Goal: Book appointment/travel/reservation

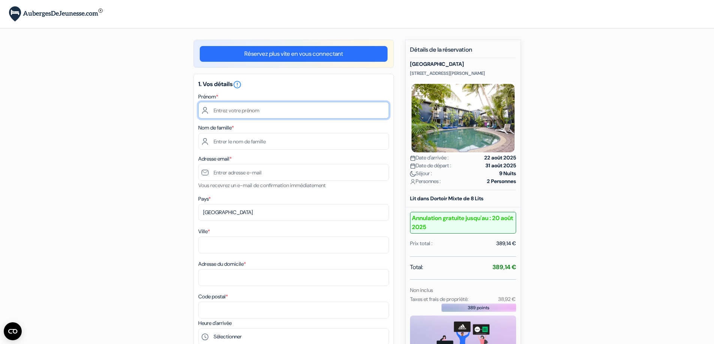
click at [263, 114] on input "text" at bounding box center [293, 110] width 191 height 17
type input "[PERSON_NAME]"
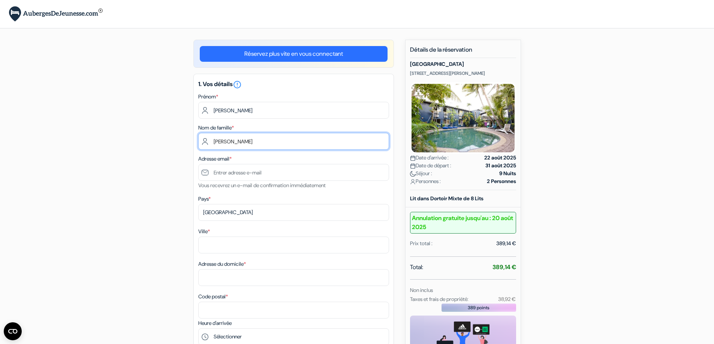
type input "[PERSON_NAME]"
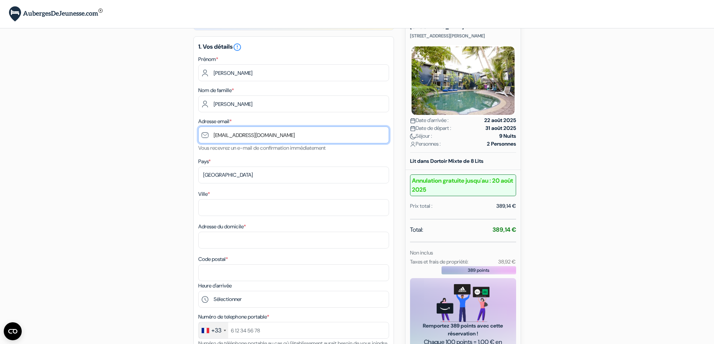
scroll to position [75, 0]
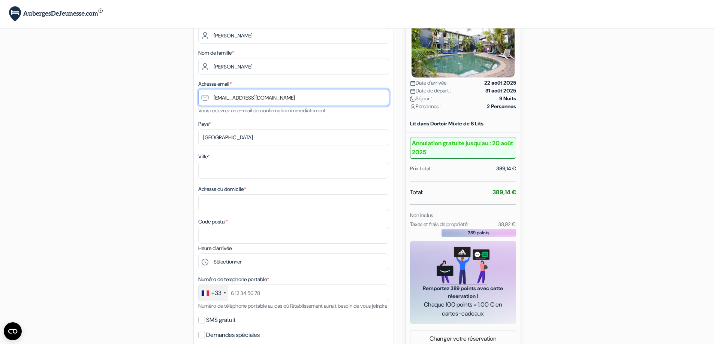
type input "[EMAIL_ADDRESS][DOMAIN_NAME]"
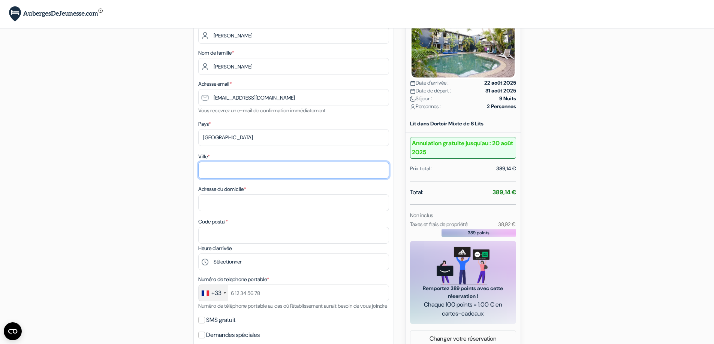
click at [253, 170] on input "Ville *" at bounding box center [293, 170] width 191 height 17
type input "othis"
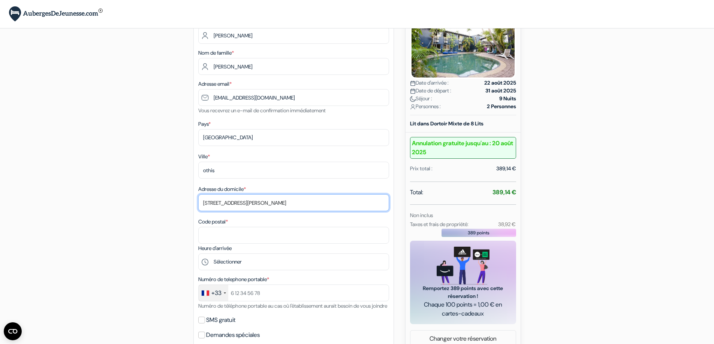
click at [245, 204] on input "6 rue pierre augsutin caron" at bounding box center [293, 203] width 191 height 17
type input "6 rue pierre augustin caron"
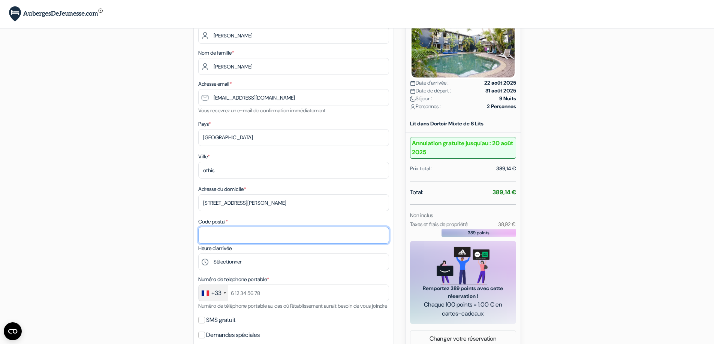
click at [249, 234] on input "Code postal *" at bounding box center [293, 235] width 191 height 17
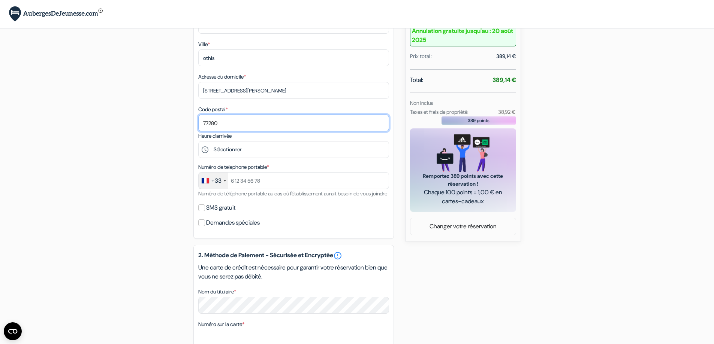
scroll to position [225, 0]
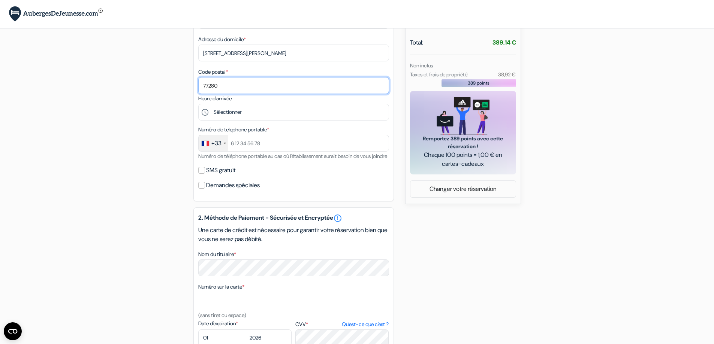
type input "77280"
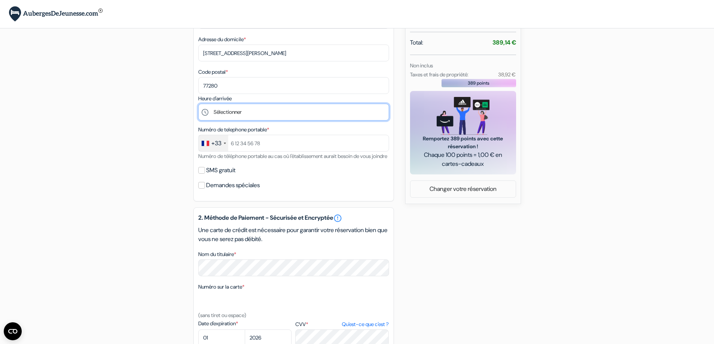
click at [254, 109] on select "Sélectionner 14:00 15:00 16:00 17:00 18:00 19:00 20:00 21:00 22:00 23:00 0:00" at bounding box center [293, 112] width 191 height 17
click at [198, 104] on select "Sélectionner 14:00 15:00 16:00 17:00 18:00 19:00 20:00 21:00 22:00 23:00 0:00" at bounding box center [293, 112] width 191 height 17
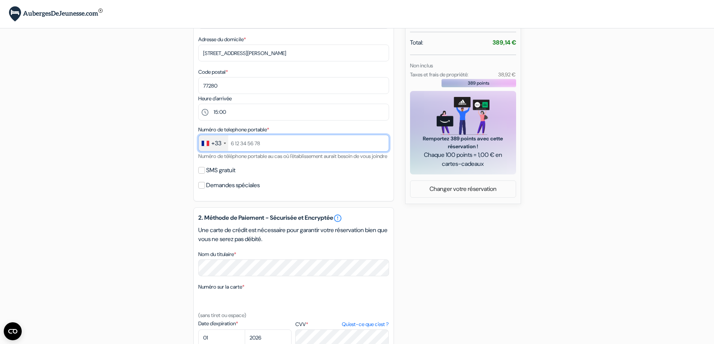
click at [279, 146] on input "text" at bounding box center [293, 143] width 191 height 17
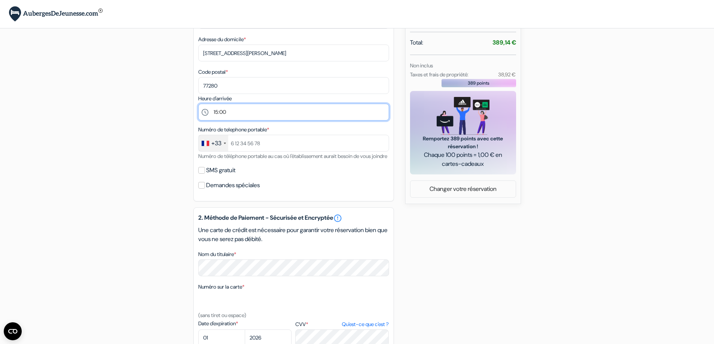
click at [239, 112] on select "Sélectionner 14:00 15:00 16:00 17:00 18:00 19:00 20:00 21:00 22:00 23:00 0:00" at bounding box center [293, 112] width 191 height 17
select select "14"
click at [198, 104] on select "Sélectionner 14:00 15:00 16:00 17:00 18:00 19:00 20:00 21:00 22:00 23:00 0:00" at bounding box center [293, 112] width 191 height 17
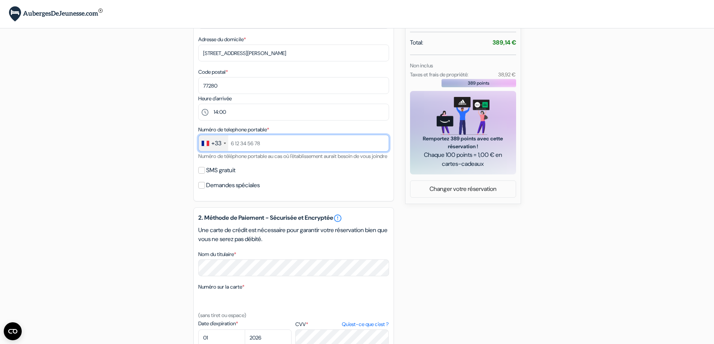
click at [274, 145] on input "text" at bounding box center [293, 143] width 191 height 17
type input "0785817852"
click at [313, 176] on div "SMS gratuit" at bounding box center [293, 170] width 191 height 10
click at [201, 174] on input "SMS gratuit" at bounding box center [201, 170] width 7 height 7
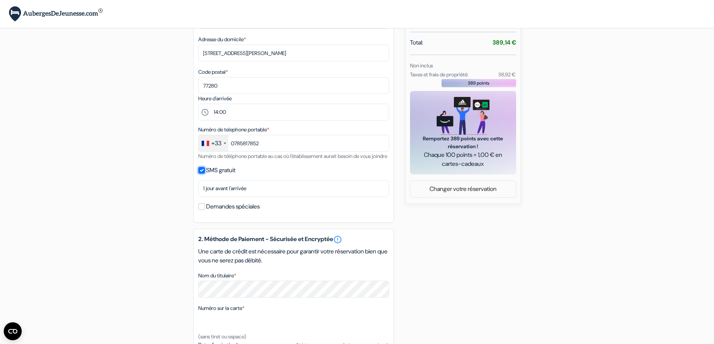
click at [202, 174] on input "SMS gratuit" at bounding box center [201, 170] width 7 height 7
checkbox input "false"
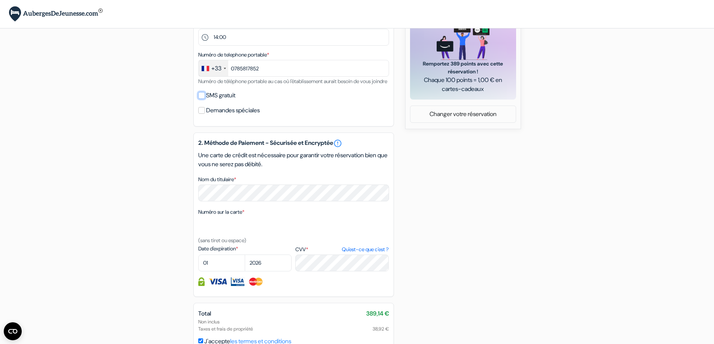
scroll to position [376, 0]
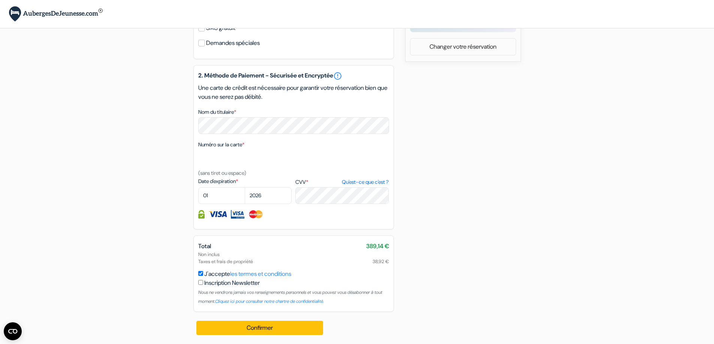
click at [286, 138] on div "2. Méthode de Paiement - Sécurisée et Encryptée error_outline Une carte de créd…" at bounding box center [293, 147] width 201 height 165
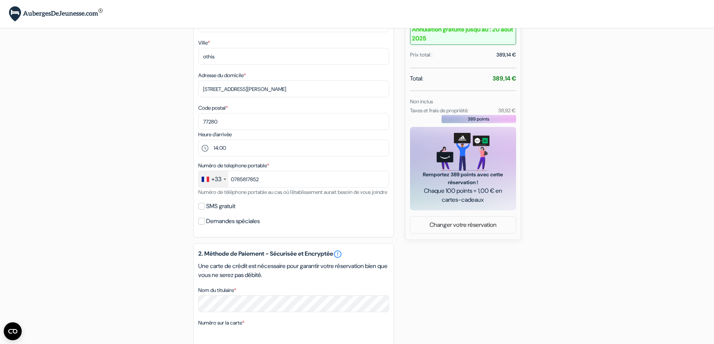
scroll to position [339, 0]
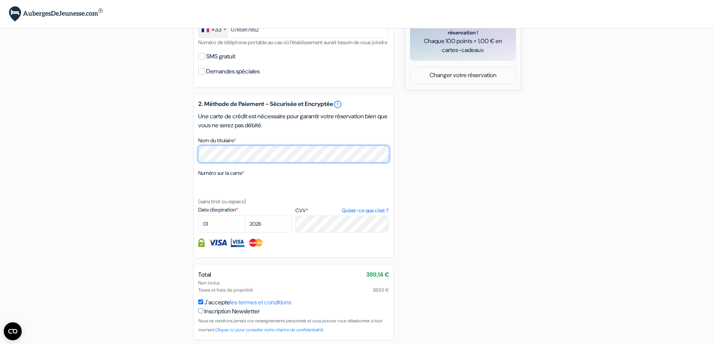
click at [156, 158] on div "add_box Mad Monkey Village 141 Sheridan Street, Cairns, Australie Détails de l'…" at bounding box center [357, 37] width 495 height 672
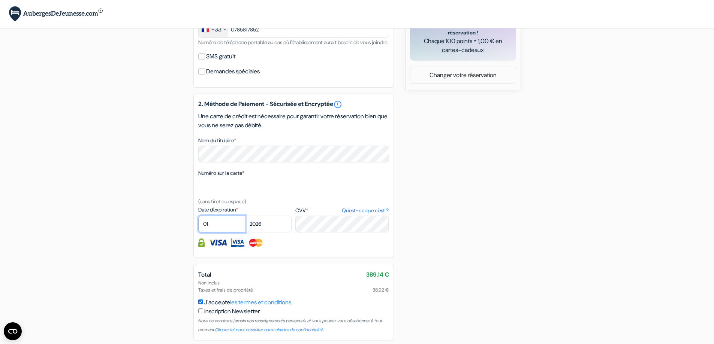
click at [218, 233] on select "01 02 03 04 05 06 07 08 09 10 11 12" at bounding box center [221, 224] width 47 height 17
select select "04"
click at [198, 225] on select "01 02 03 04 05 06 07 08 09 10 11 12" at bounding box center [221, 224] width 47 height 17
click at [269, 232] on select "2025 2026 2027 2028 2029 2030 2031 2032 2033 2034 2035 2036 2037 2038 2039 2040…" at bounding box center [268, 224] width 47 height 17
select select "2028"
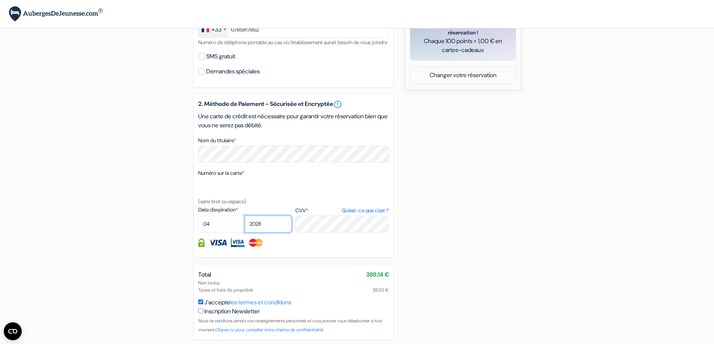
click at [245, 225] on select "2025 2026 2027 2028 2029 2030 2031 2032 2033 2034 2035 2036 2037 2038 2039 2040…" at bounding box center [268, 224] width 47 height 17
click at [430, 231] on div "add_box Mad Monkey Village 141 Sheridan Street, Cairns, Australie Détails de l'…" at bounding box center [357, 37] width 495 height 672
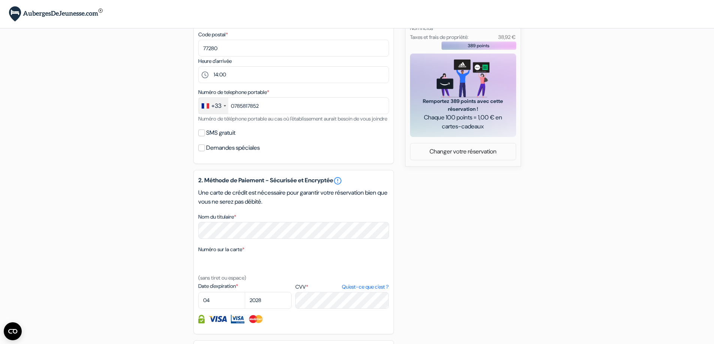
scroll to position [376, 0]
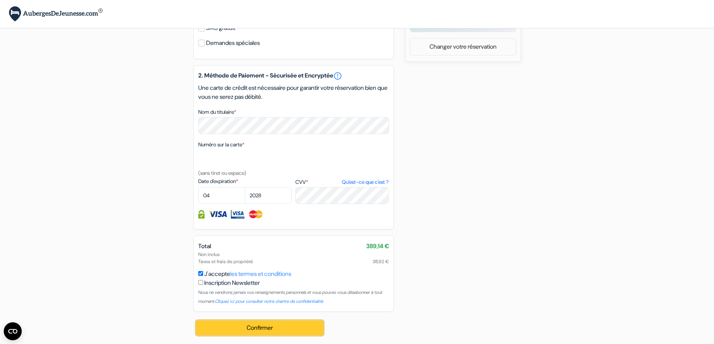
click at [286, 326] on button "Confirmer Loading..." at bounding box center [259, 328] width 127 height 14
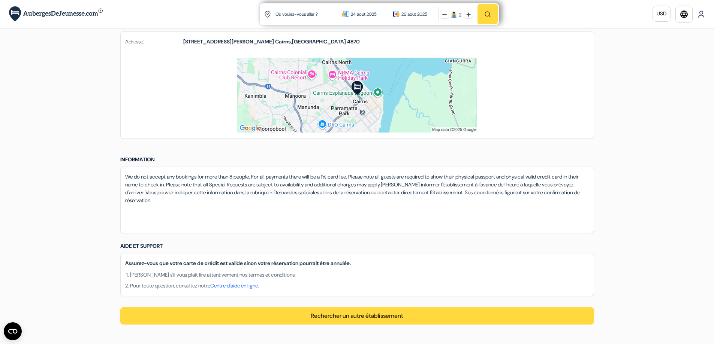
scroll to position [337, 0]
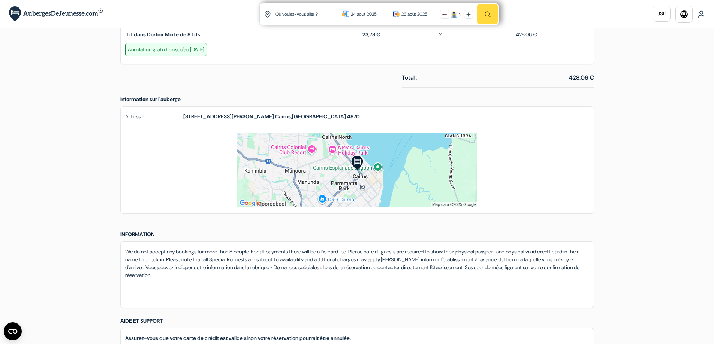
click at [356, 163] on img at bounding box center [357, 170] width 240 height 75
